Goal: Task Accomplishment & Management: Manage account settings

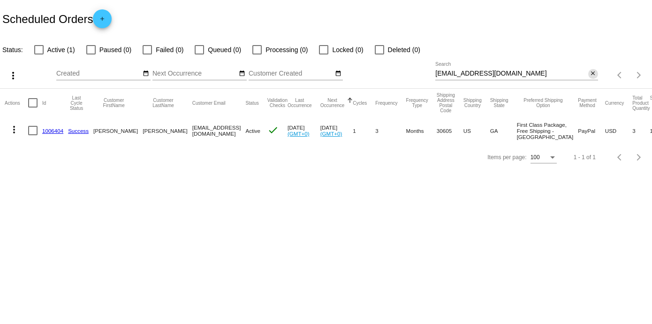
click at [594, 73] on mat-icon "close" at bounding box center [593, 74] width 7 height 8
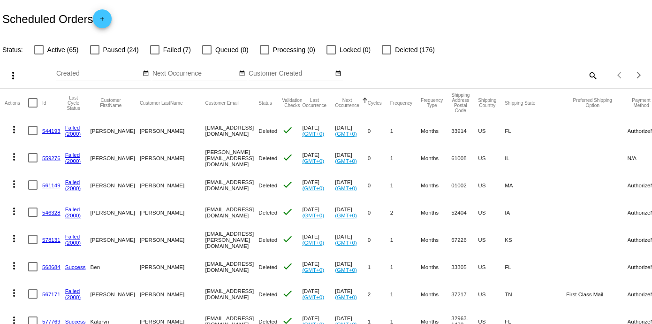
click at [587, 74] on mat-icon "search" at bounding box center [592, 75] width 11 height 15
click at [448, 70] on input "Search" at bounding box center [516, 74] width 162 height 8
paste input "[PERSON_NAME][EMAIL_ADDRESS][PERSON_NAME][DOMAIN_NAME]"
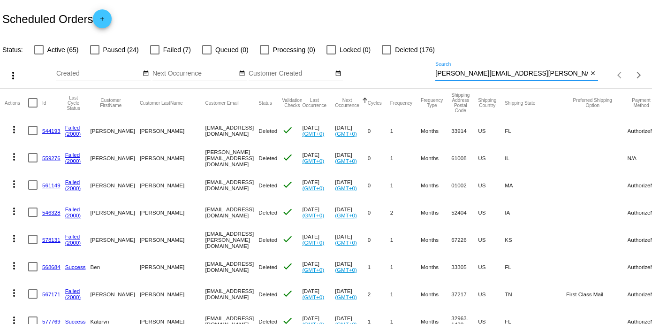
type input "[PERSON_NAME][EMAIL_ADDRESS][PERSON_NAME][DOMAIN_NAME]"
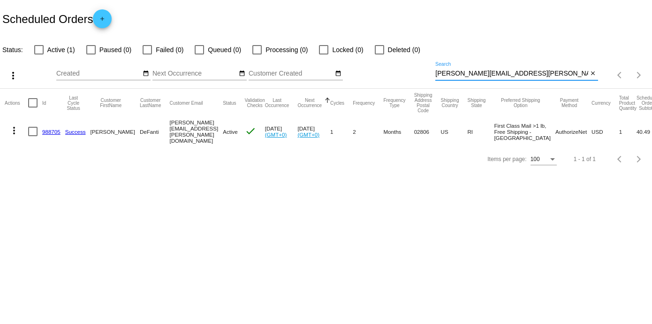
click at [48, 135] on link "988705" at bounding box center [51, 132] width 18 height 6
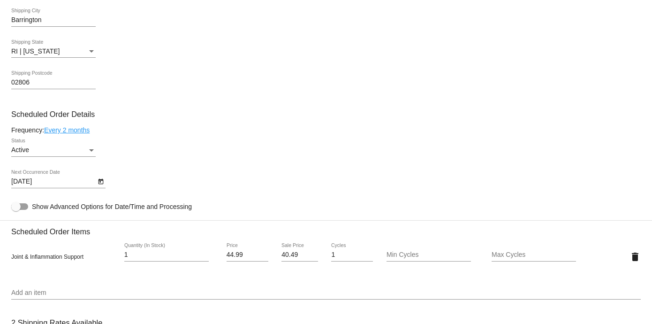
scroll to position [521, 0]
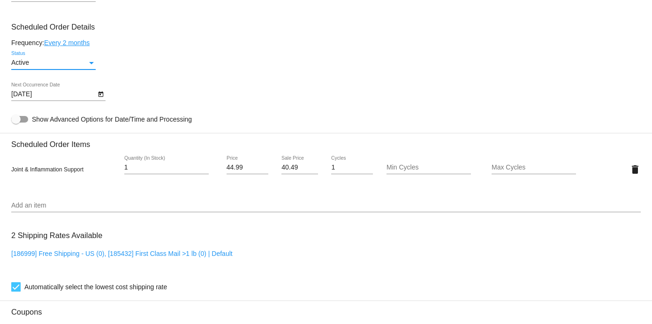
click at [91, 62] on div "Status" at bounding box center [91, 63] width 5 height 2
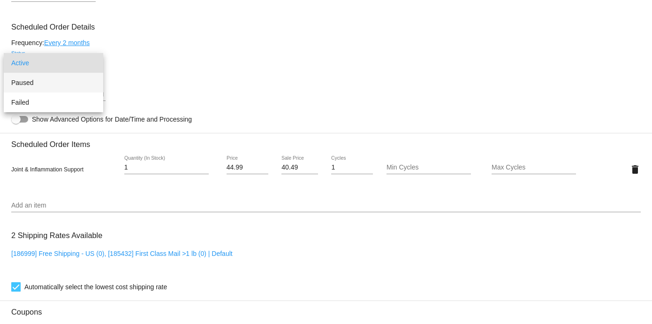
click at [27, 80] on span "Paused" at bounding box center [53, 83] width 84 height 20
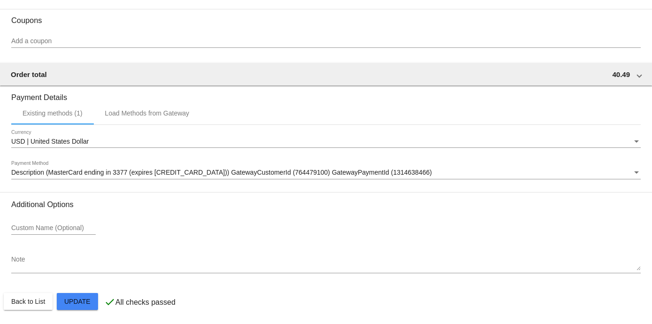
scroll to position [813, 0]
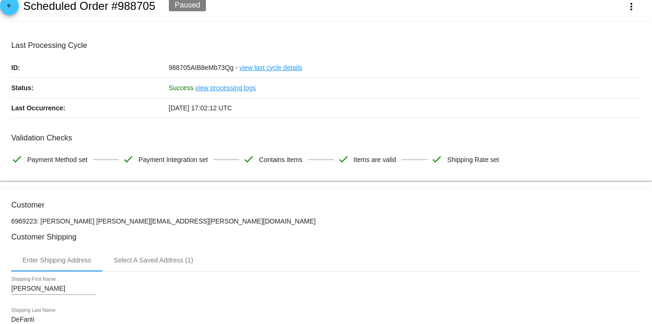
scroll to position [0, 0]
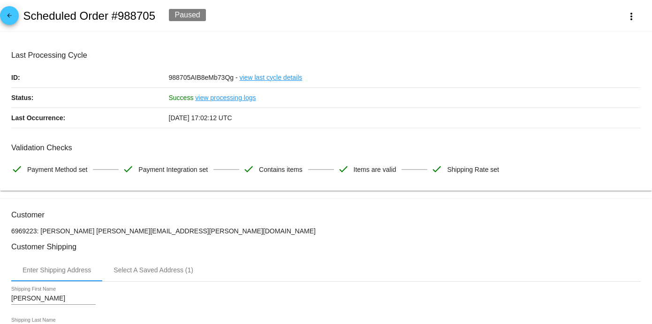
click at [8, 11] on span "arrow_back" at bounding box center [9, 17] width 11 height 23
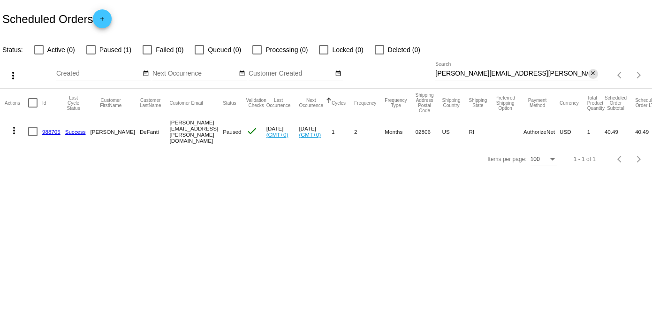
click at [594, 74] on mat-icon "close" at bounding box center [593, 74] width 7 height 8
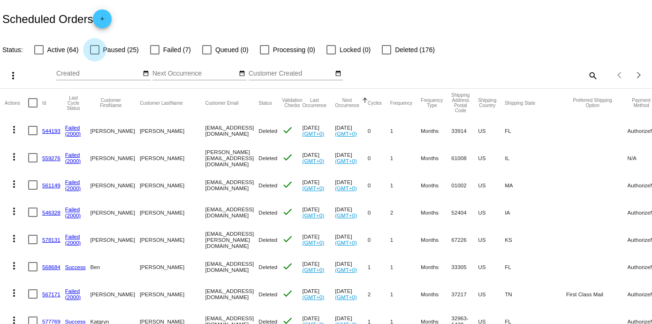
click at [93, 47] on div at bounding box center [94, 49] width 9 height 9
click at [94, 54] on input "Paused (25)" at bounding box center [94, 54] width 0 height 0
checkbox input "true"
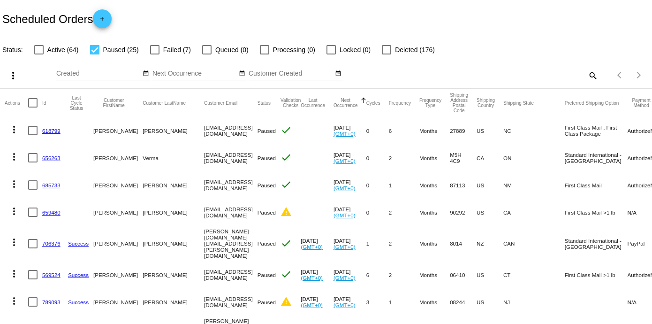
click at [587, 74] on mat-icon "search" at bounding box center [592, 75] width 11 height 15
click at [450, 74] on input "Search" at bounding box center [516, 74] width 162 height 8
paste input "k4ward77@gmail.com"
type input "k4ward77@gmail.com"
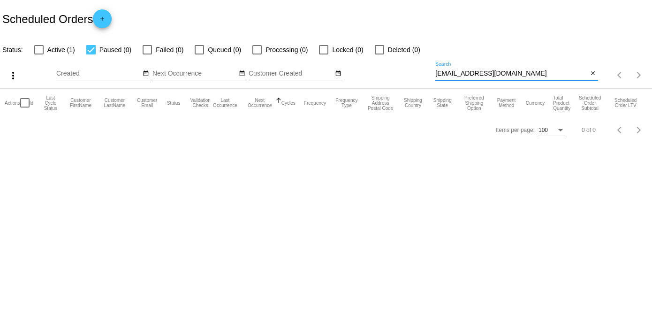
click at [38, 50] on div at bounding box center [38, 49] width 9 height 9
click at [38, 54] on input "Active (1)" at bounding box center [38, 54] width 0 height 0
checkbox input "true"
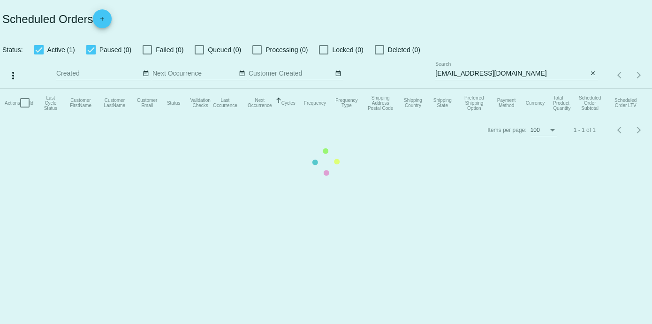
click at [88, 89] on mat-table "Actions Id Last Cycle Status Customer FirstName Customer LastName Customer Emai…" at bounding box center [326, 103] width 652 height 28
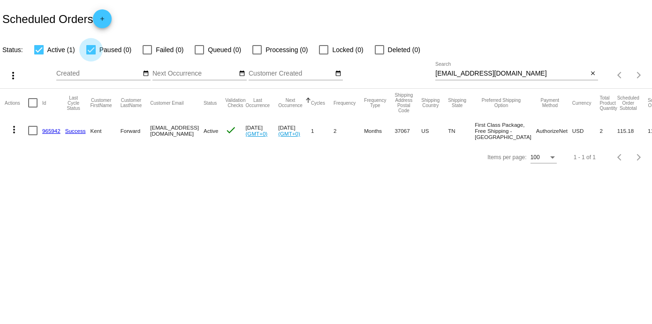
click at [89, 50] on div at bounding box center [90, 49] width 9 height 9
click at [91, 54] on input "Paused (0)" at bounding box center [91, 54] width 0 height 0
checkbox input "false"
click at [371, 205] on body "Scheduled Orders add Status: Active (1) Paused (0) Failed (0) Queued (0) Proces…" at bounding box center [326, 162] width 652 height 324
click at [33, 135] on div at bounding box center [32, 130] width 9 height 9
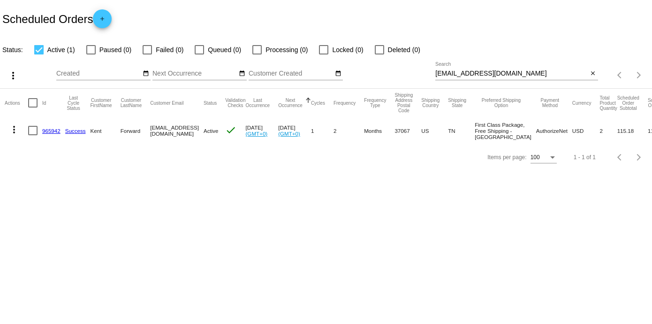
click at [33, 136] on input "checkbox" at bounding box center [32, 135] width 0 height 0
checkbox input "true"
click at [12, 134] on mat-icon "more_vert" at bounding box center [13, 129] width 11 height 11
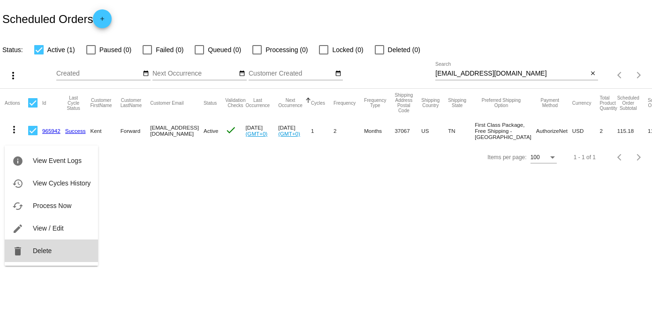
click at [41, 253] on span "Delete" at bounding box center [42, 251] width 19 height 8
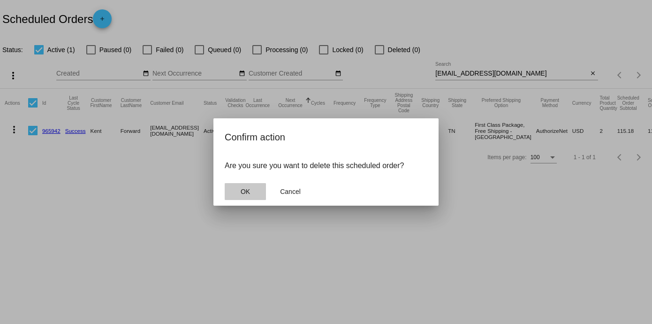
click at [244, 191] on span "OK" at bounding box center [245, 192] width 9 height 8
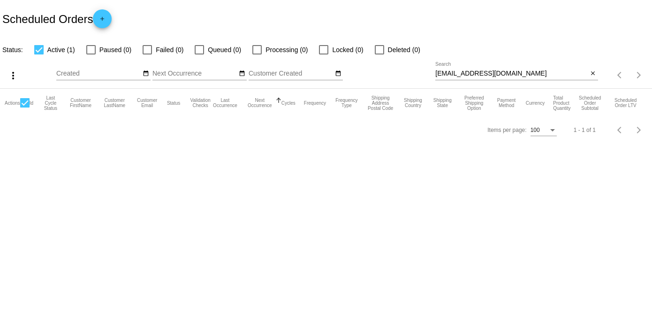
click at [37, 47] on div at bounding box center [38, 49] width 9 height 9
click at [38, 54] on input "Active (1)" at bounding box center [38, 54] width 0 height 0
checkbox input "false"
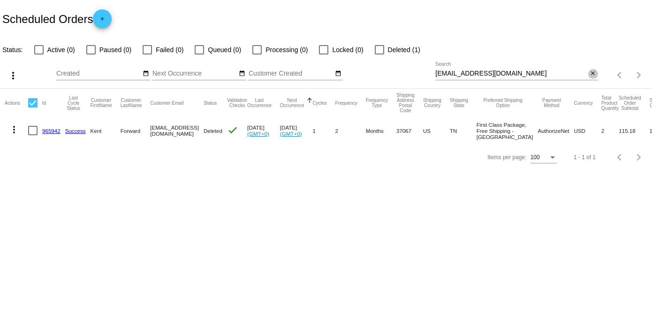
click at [593, 72] on mat-icon "close" at bounding box center [593, 74] width 7 height 8
